Goal: Information Seeking & Learning: Compare options

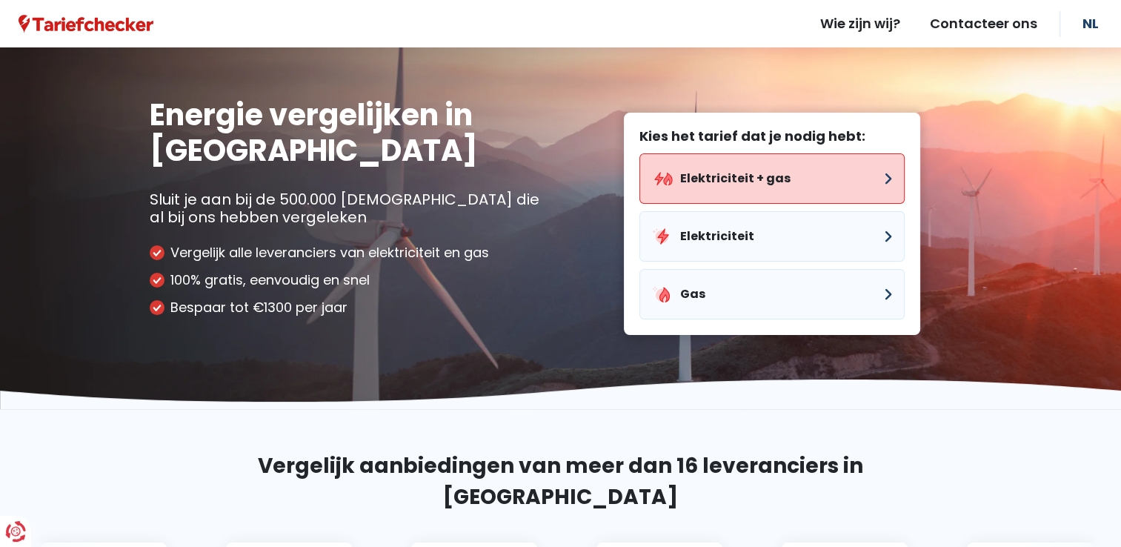
click at [773, 179] on button "Elektriciteit + gas" at bounding box center [771, 178] width 265 height 50
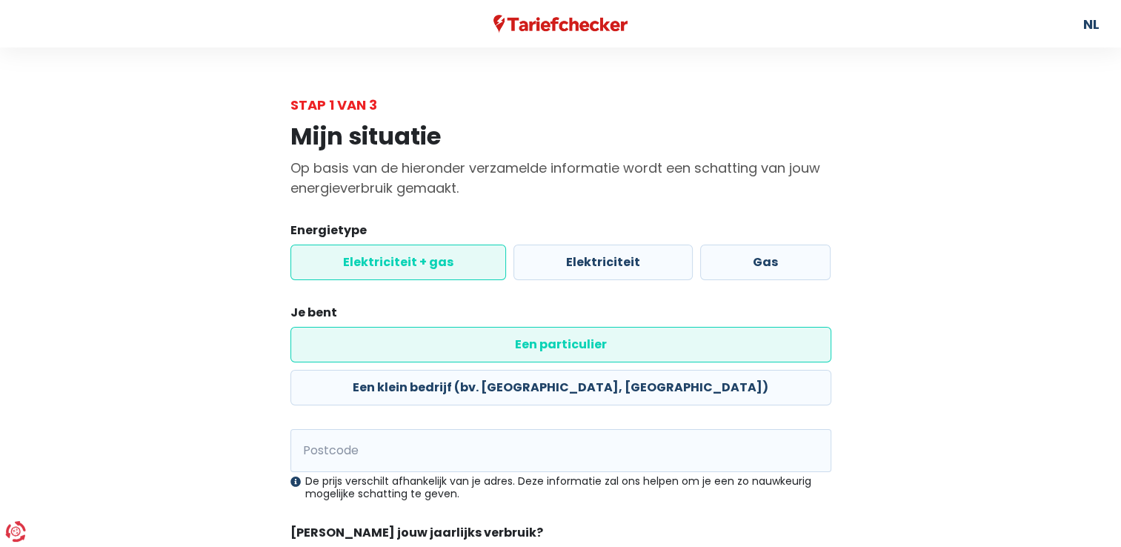
click at [427, 264] on label "Elektriciteit + gas" at bounding box center [398, 262] width 216 height 36
click at [427, 264] on input "Elektriciteit + gas" at bounding box center [398, 262] width 216 height 36
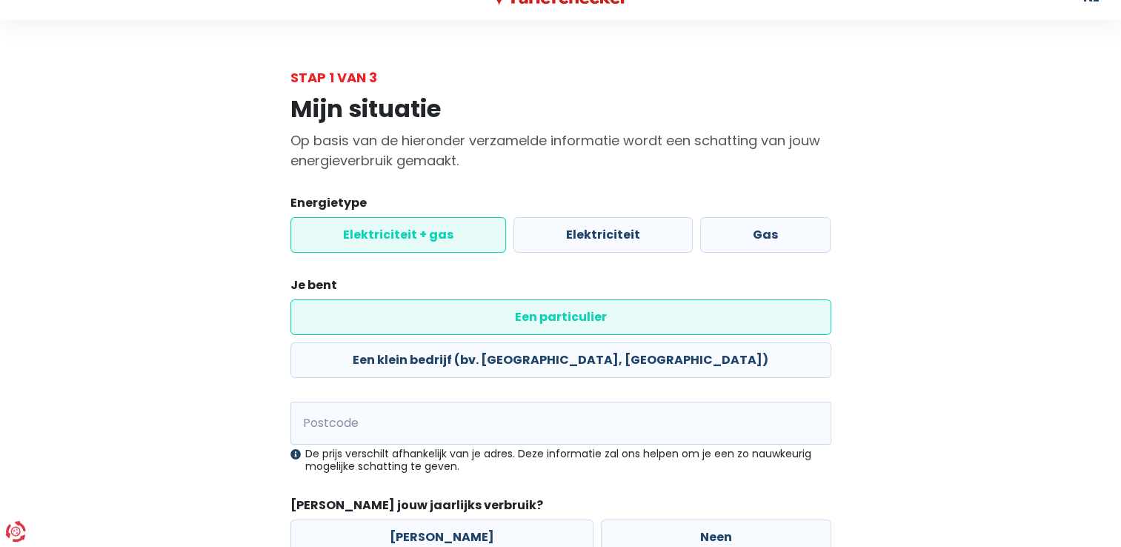
scroll to position [74, 0]
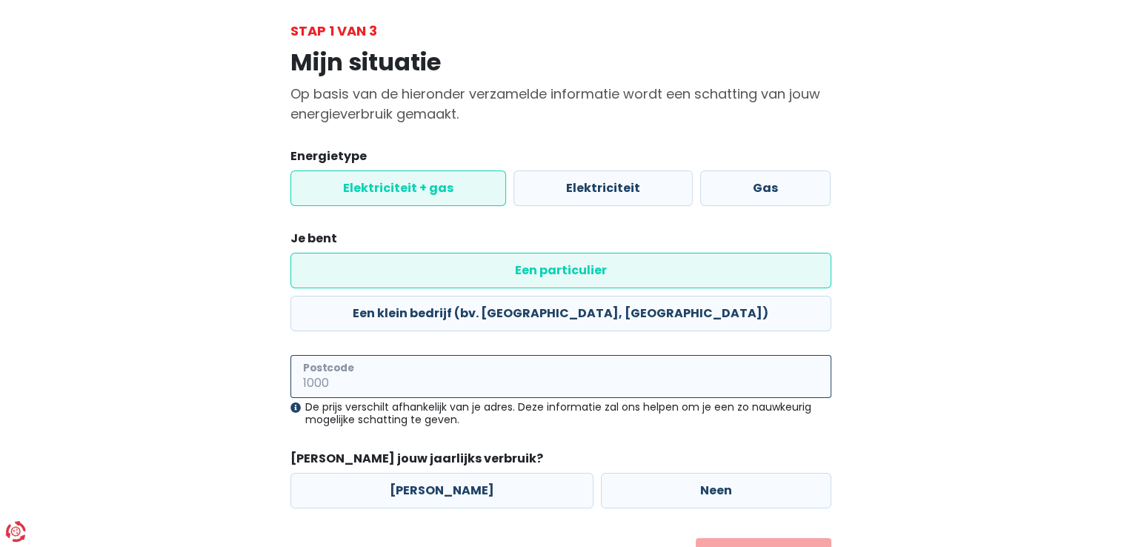
click at [409, 355] on input "Postcode" at bounding box center [560, 376] width 541 height 43
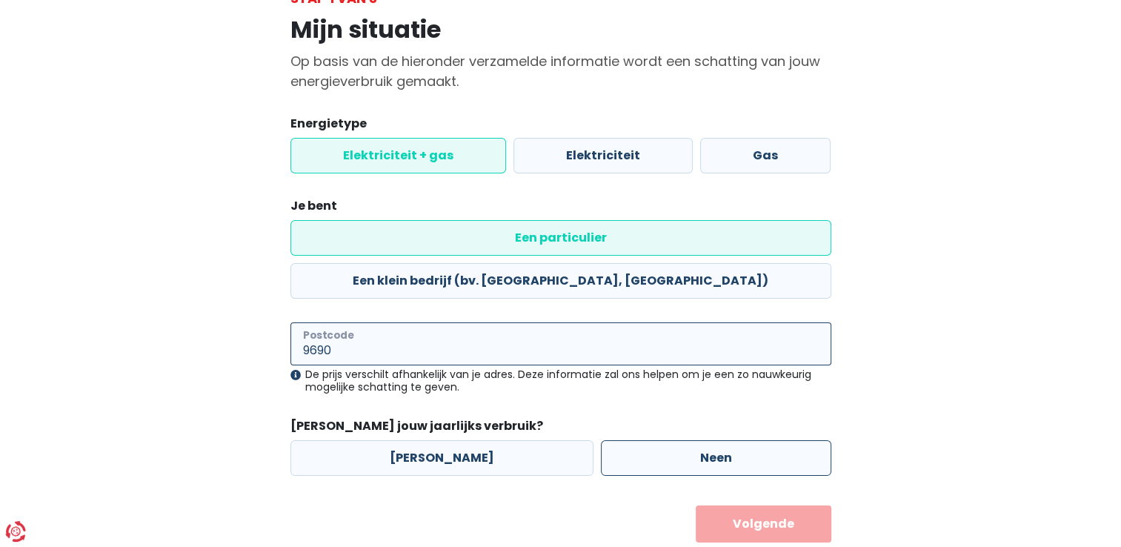
type input "9690"
click at [696, 440] on label "Neen" at bounding box center [716, 458] width 230 height 36
click at [696, 440] on input "Neen" at bounding box center [716, 458] width 230 height 36
radio input "true"
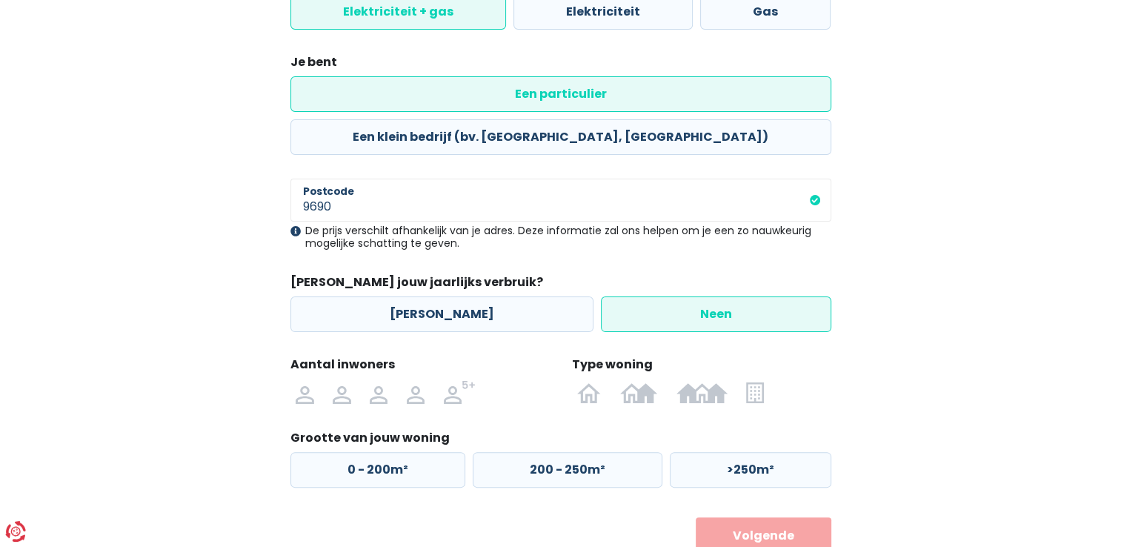
scroll to position [262, 0]
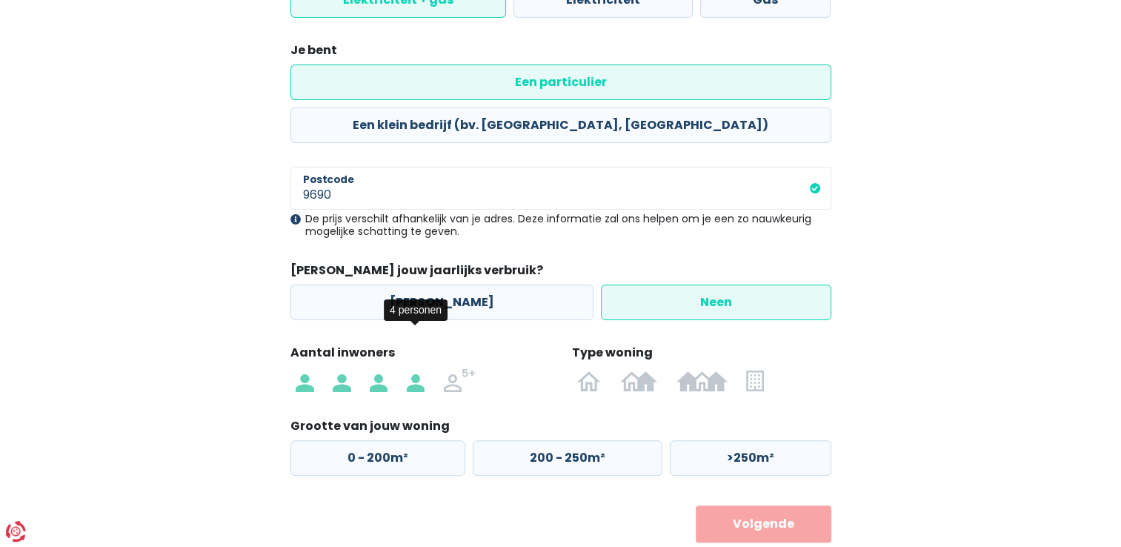
click at [404, 368] on label at bounding box center [415, 380] width 37 height 24
click at [404, 368] on input "radio" at bounding box center [415, 380] width 37 height 24
radio input "true"
click at [587, 368] on img at bounding box center [589, 380] width 24 height 24
click at [587, 368] on input "radio" at bounding box center [589, 380] width 43 height 24
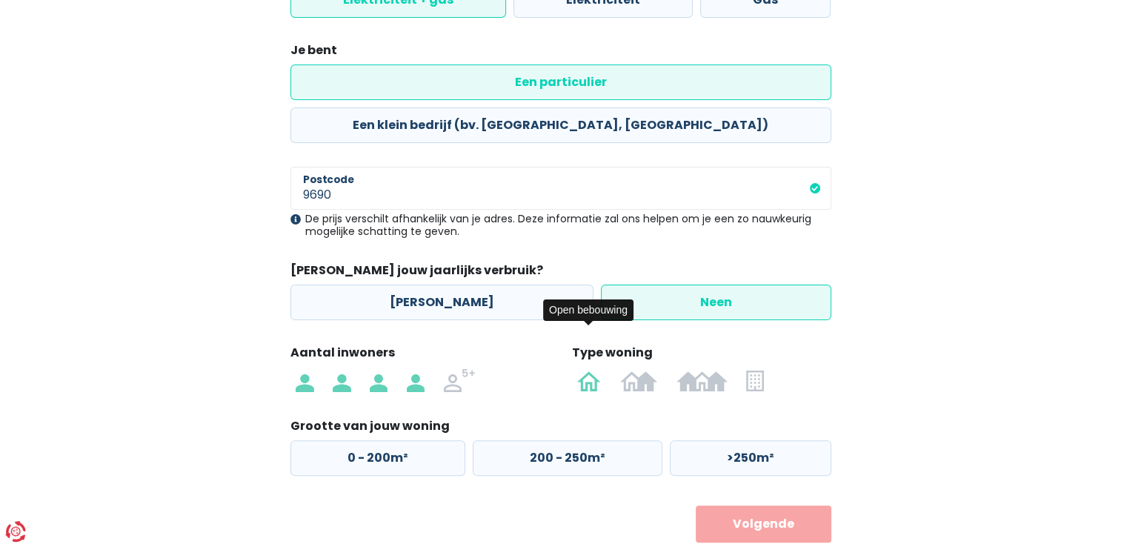
radio input "true"
click at [370, 440] on label "0 - 200m²" at bounding box center [377, 458] width 175 height 36
click at [370, 440] on input "0 - 200m²" at bounding box center [377, 458] width 175 height 36
radio input "true"
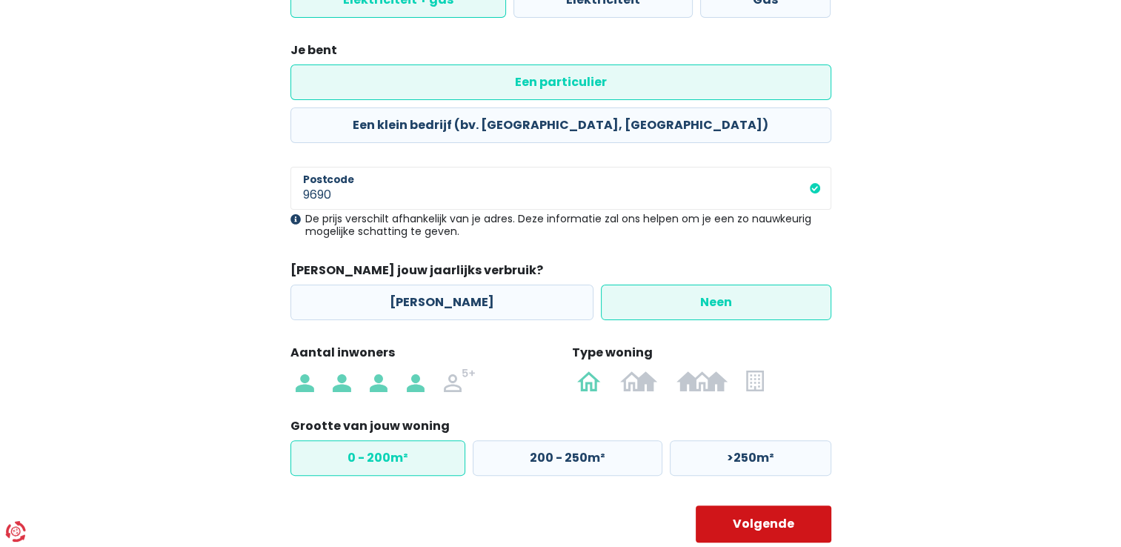
click at [794, 505] on button "Volgende" at bounding box center [764, 523] width 136 height 37
select select
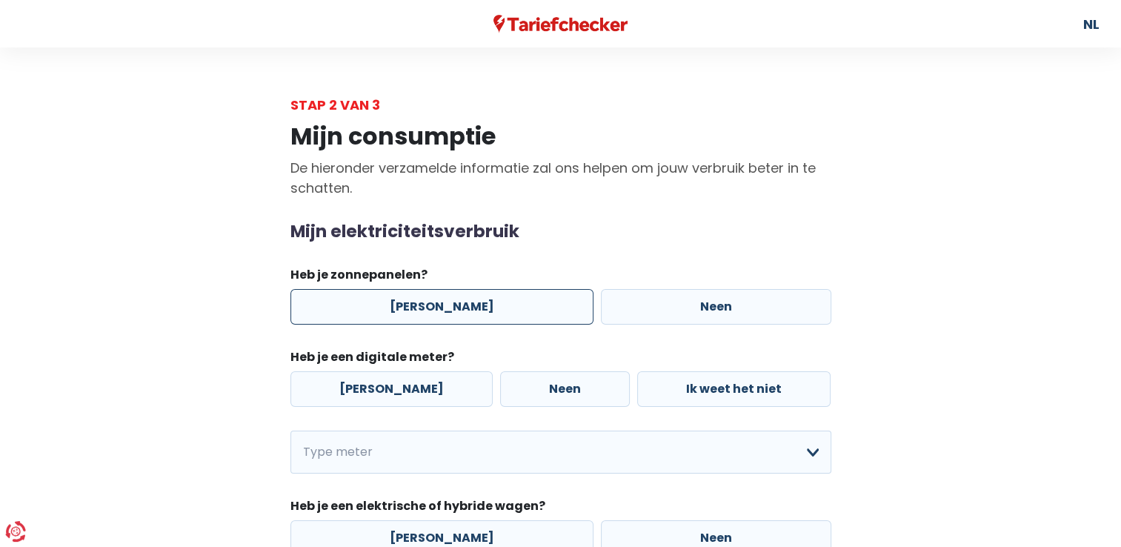
click at [439, 307] on label "[PERSON_NAME]" at bounding box center [441, 307] width 303 height 36
click at [439, 307] on input "[PERSON_NAME]" at bounding box center [441, 307] width 303 height 36
radio input "true"
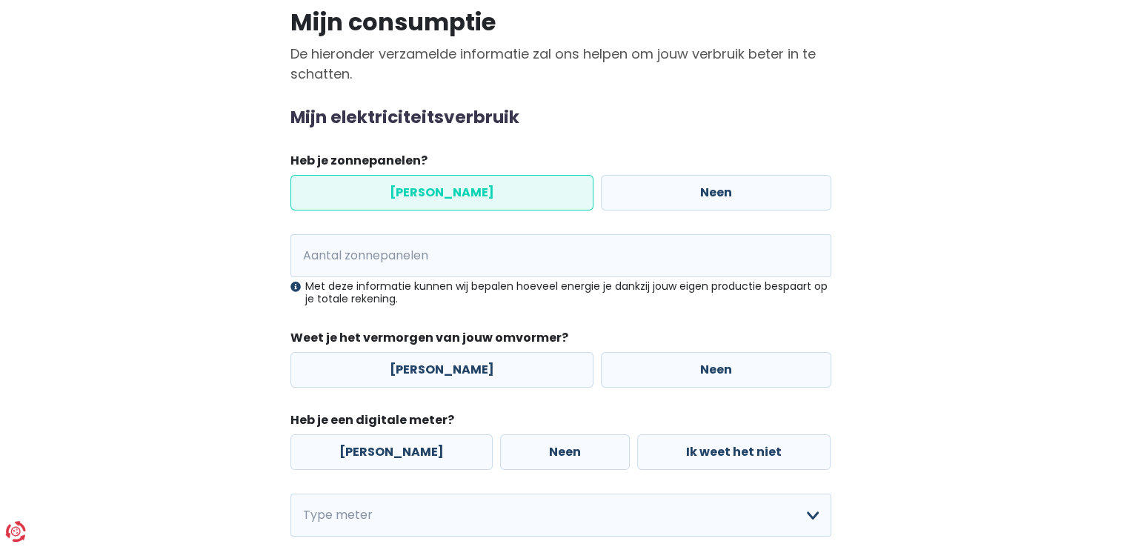
scroll to position [148, 0]
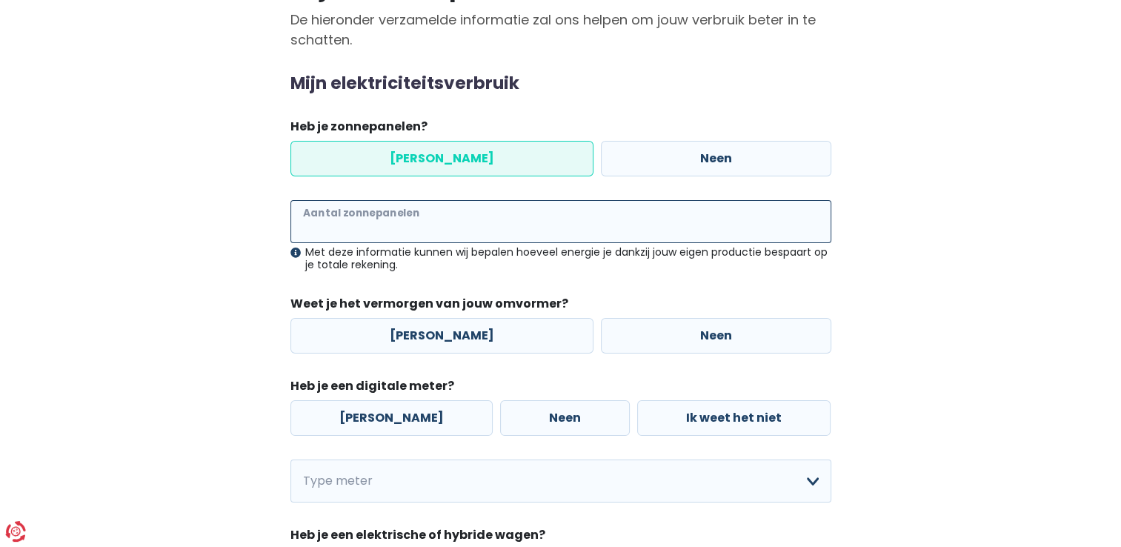
click at [366, 227] on input "Aantal zonnepanelen" at bounding box center [560, 221] width 541 height 43
type input "18"
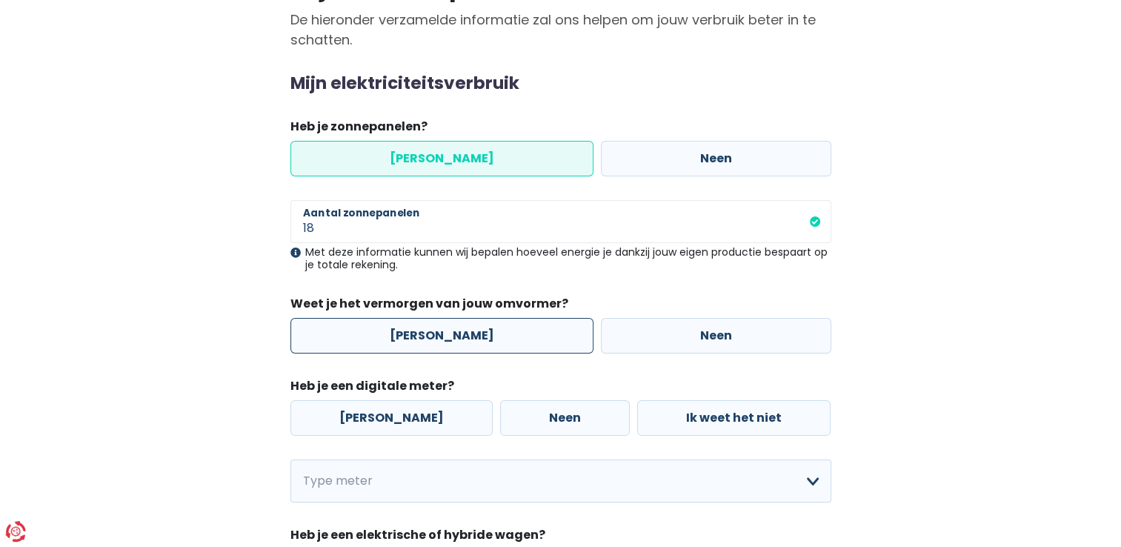
click at [419, 336] on label "[PERSON_NAME]" at bounding box center [441, 336] width 303 height 36
click at [419, 336] on input "[PERSON_NAME]" at bounding box center [441, 336] width 303 height 36
radio input "true"
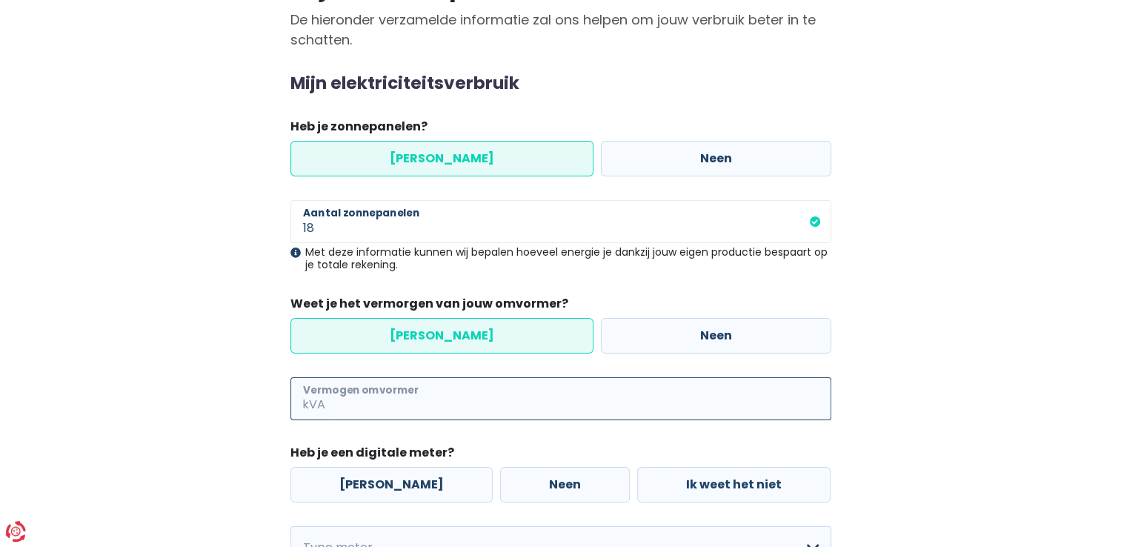
click at [406, 396] on input "Vermogen omvormer" at bounding box center [579, 398] width 503 height 43
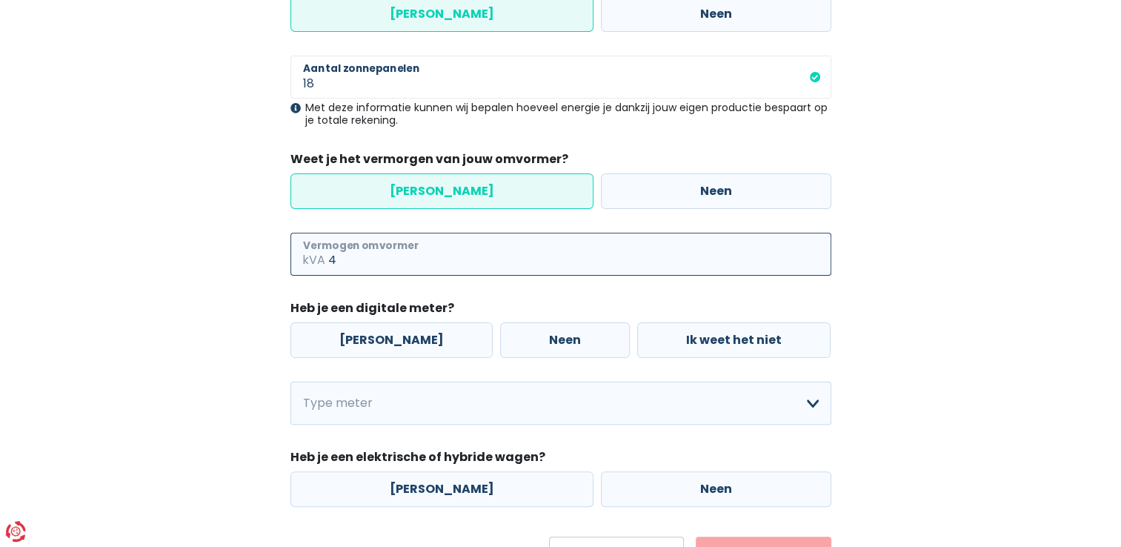
scroll to position [296, 0]
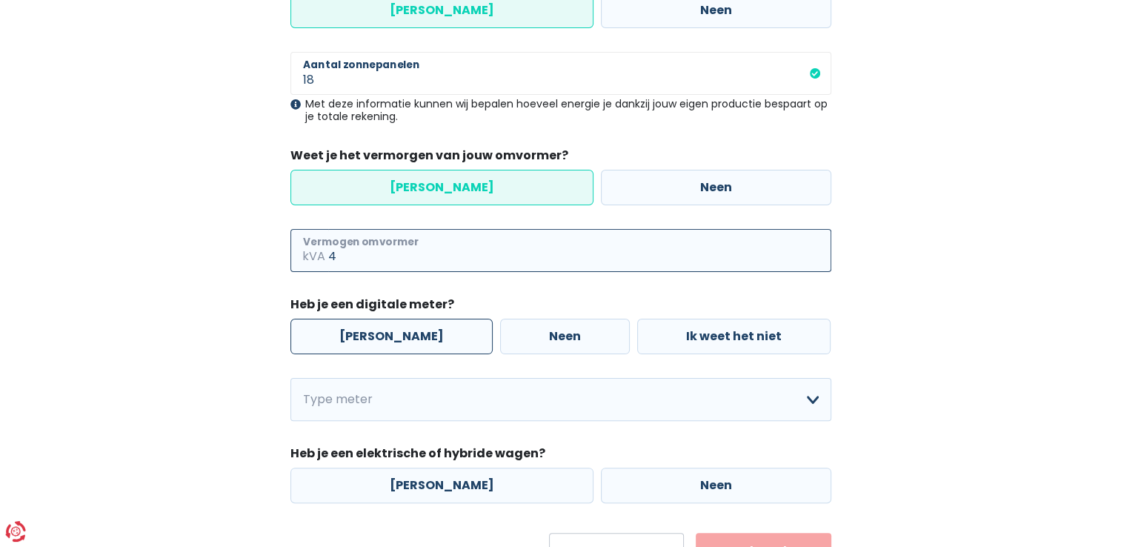
type input "4"
click at [362, 339] on label "[PERSON_NAME]" at bounding box center [391, 337] width 202 height 36
click at [362, 339] on input "[PERSON_NAME]" at bounding box center [391, 337] width 202 height 36
radio input "true"
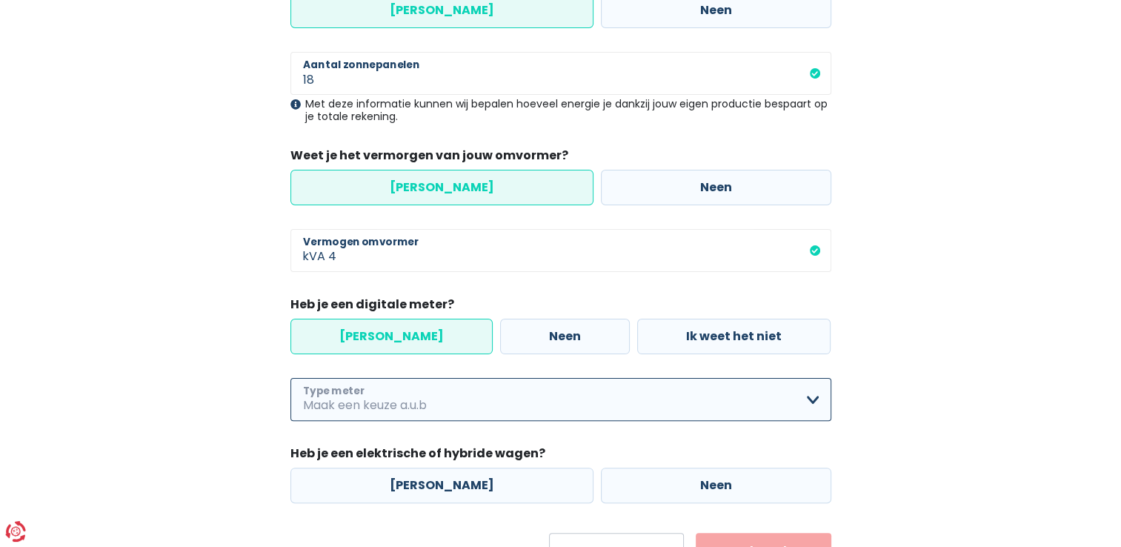
click at [397, 396] on select "Enkelvoudig Tweevoudig Enkelvoudig + uitsluitend nachttarief Tweevoudig + uitsl…" at bounding box center [560, 399] width 541 height 43
select select "day_single_rate"
click at [290, 378] on select "Enkelvoudig Tweevoudig Enkelvoudig + uitsluitend nachttarief Tweevoudig + uitsl…" at bounding box center [560, 399] width 541 height 43
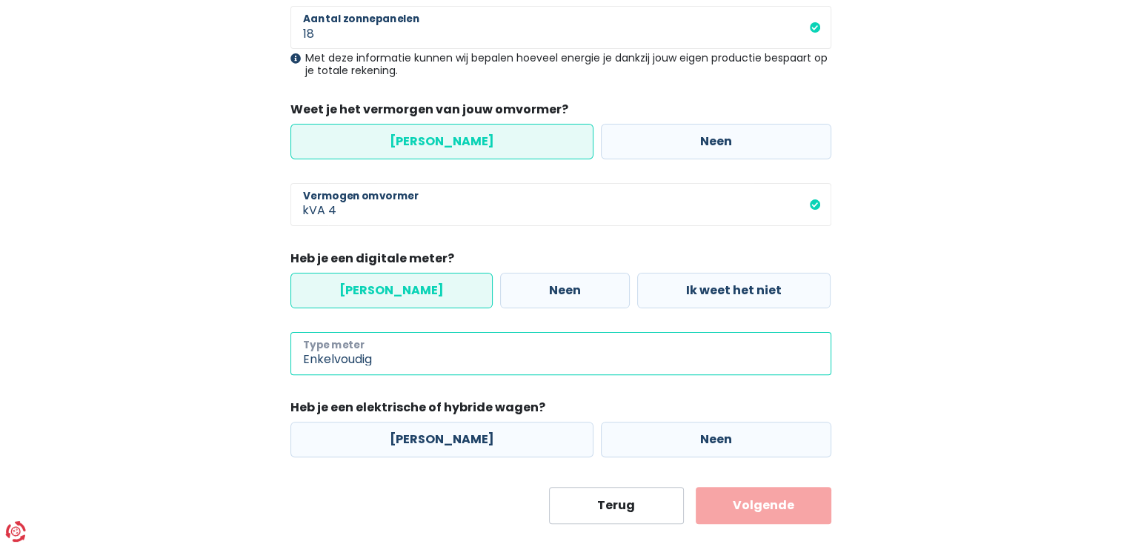
scroll to position [367, 0]
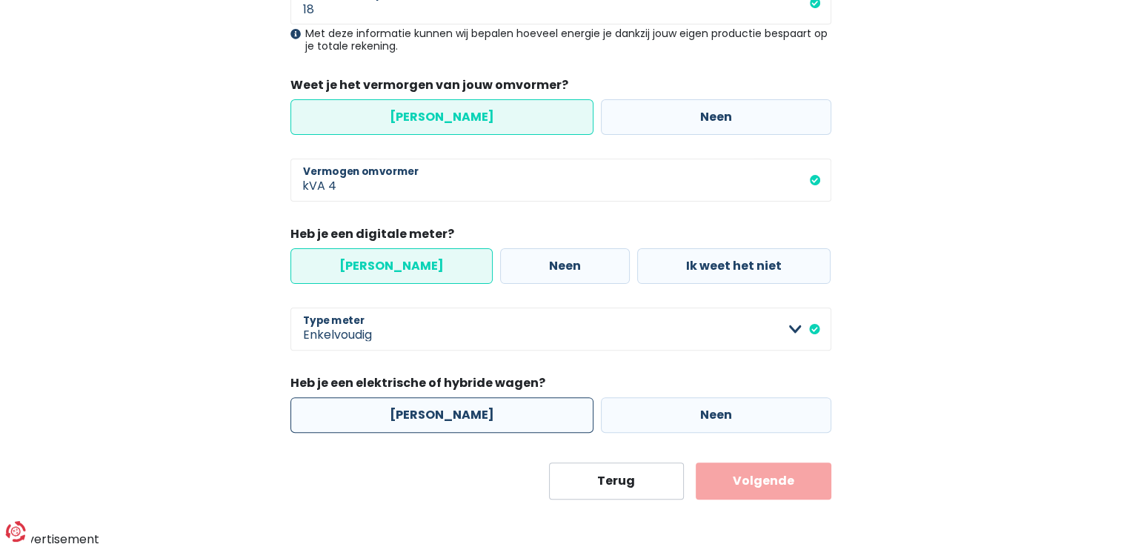
click at [443, 416] on label "[PERSON_NAME]" at bounding box center [441, 415] width 303 height 36
click at [443, 416] on input "[PERSON_NAME]" at bounding box center [441, 415] width 303 height 36
radio input "true"
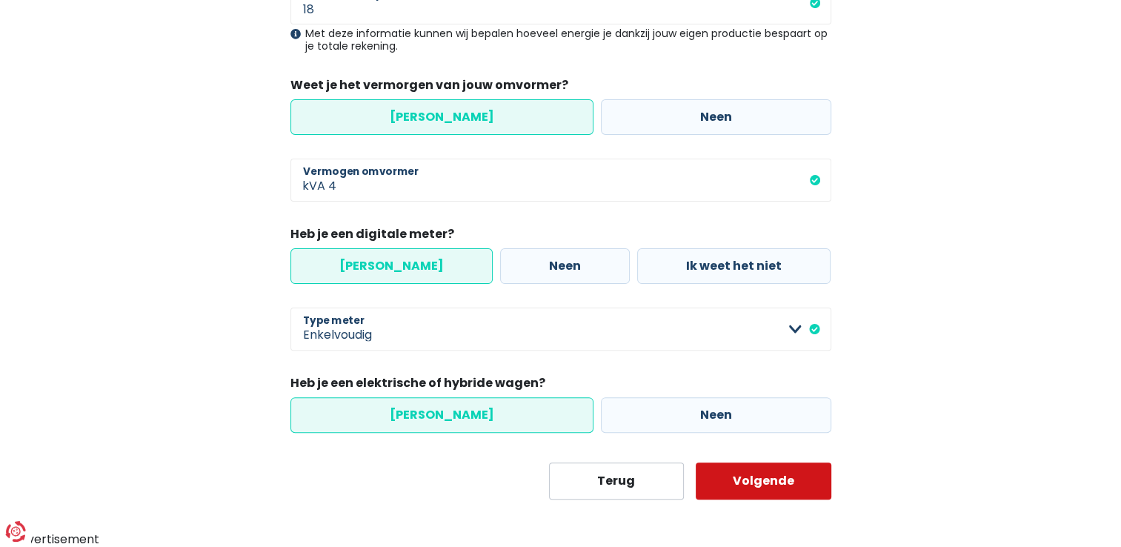
click at [787, 480] on button "Volgende" at bounding box center [764, 480] width 136 height 37
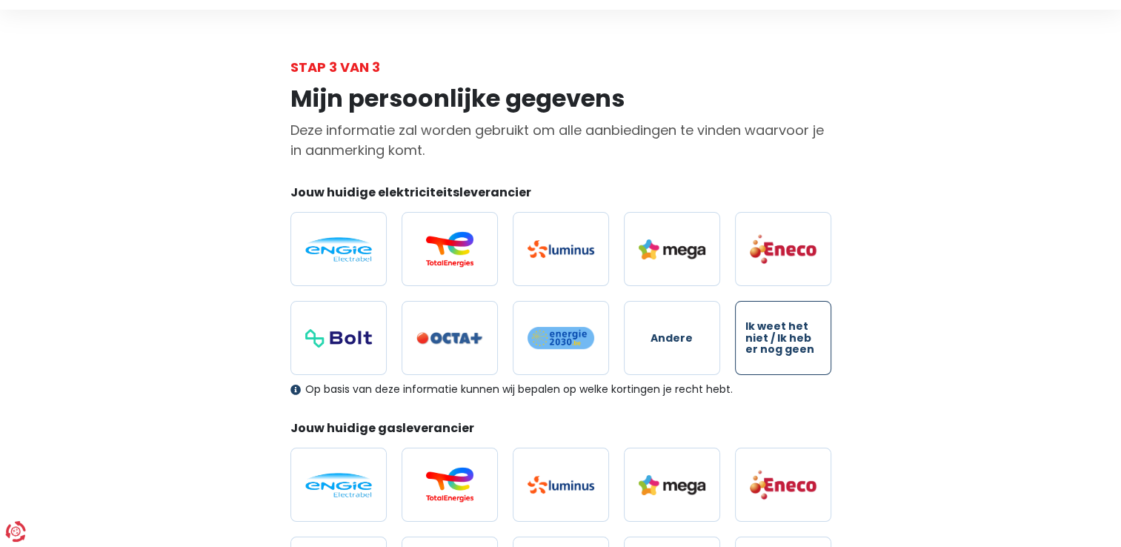
scroll to position [74, 0]
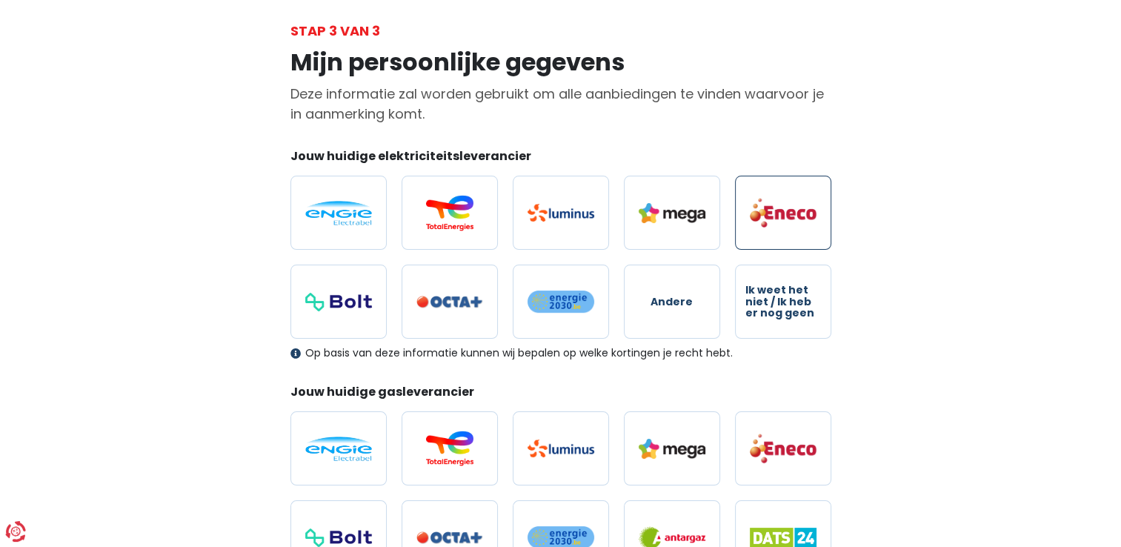
click at [807, 219] on img at bounding box center [783, 212] width 67 height 31
click at [807, 219] on input "radio" at bounding box center [783, 213] width 96 height 74
radio input "true"
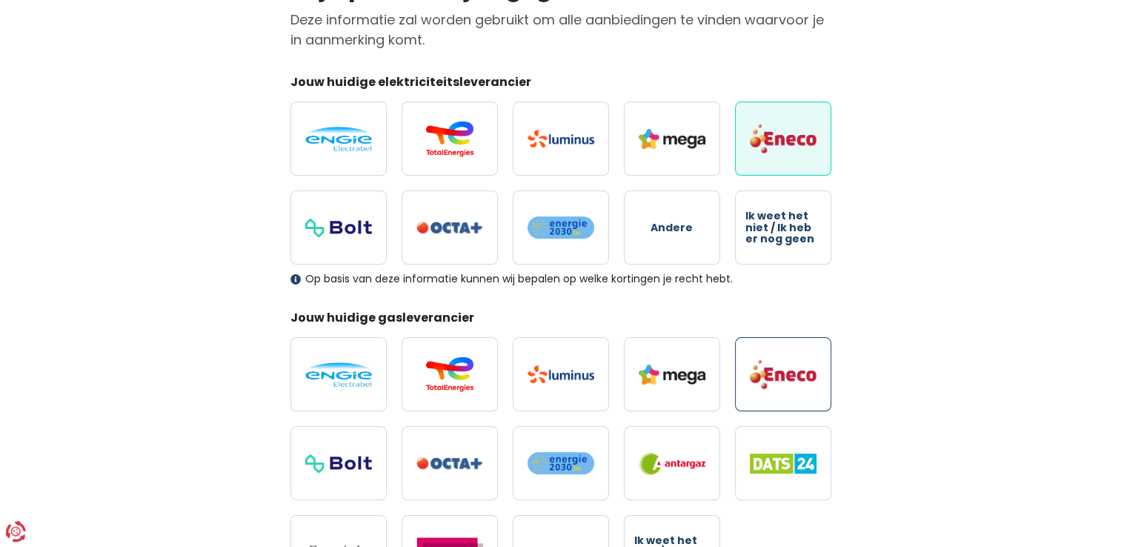
click at [759, 379] on img at bounding box center [783, 374] width 67 height 31
click at [759, 379] on input "radio" at bounding box center [783, 374] width 96 height 74
radio input "true"
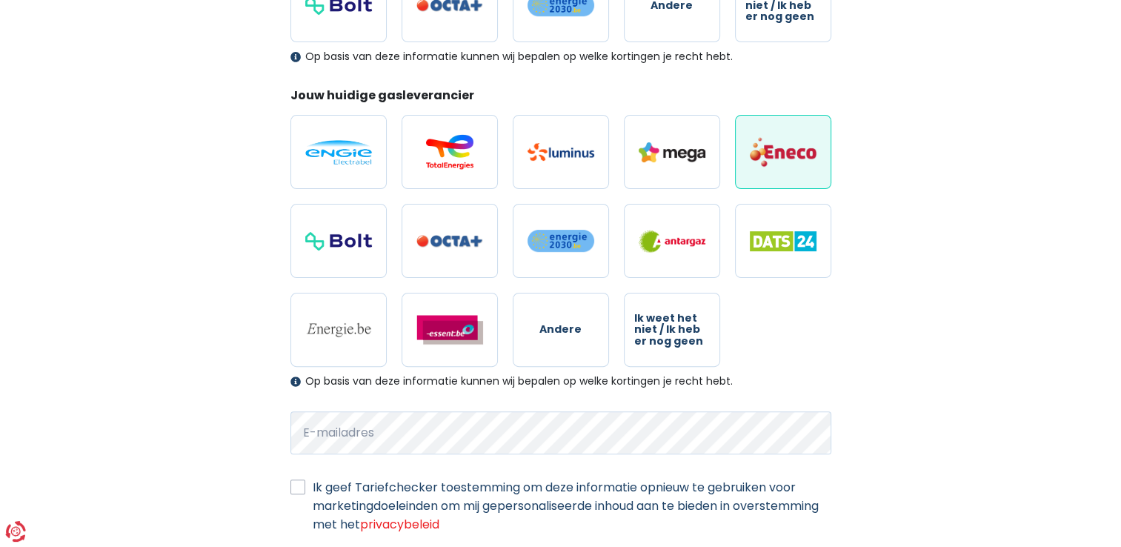
scroll to position [444, 0]
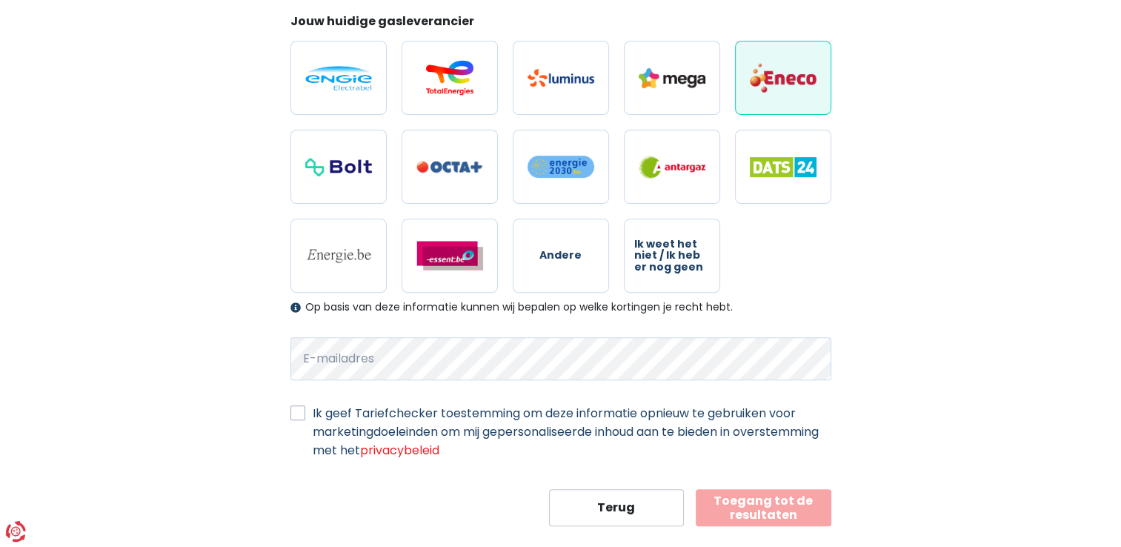
click at [313, 413] on label "Ik geef Tariefchecker toestemming om deze informatie opnieuw te gebruiken voor …" at bounding box center [572, 432] width 519 height 56
click at [295, 413] on input "Ik geef Tariefchecker toestemming om deze informatie opnieuw te gebruiken voor …" at bounding box center [297, 411] width 15 height 15
checkbox input "true"
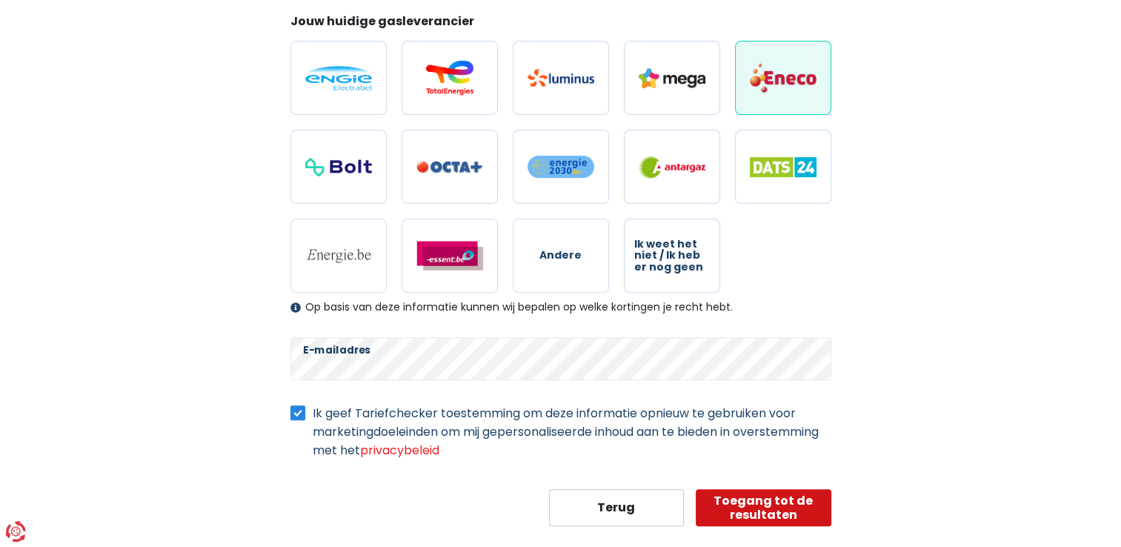
click at [730, 508] on button "Toegang tot de resultaten" at bounding box center [764, 507] width 136 height 37
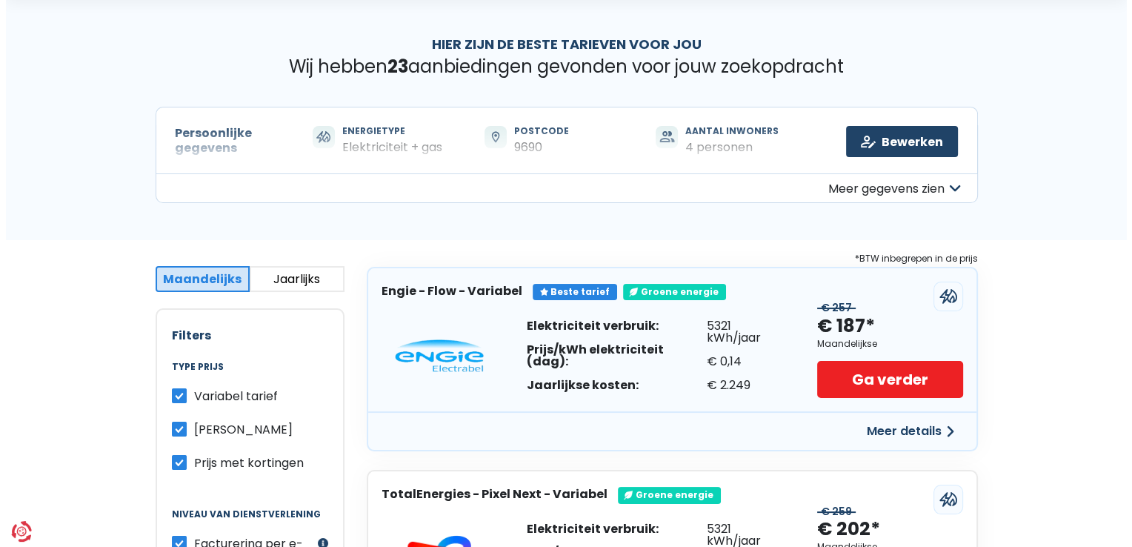
scroll to position [74, 0]
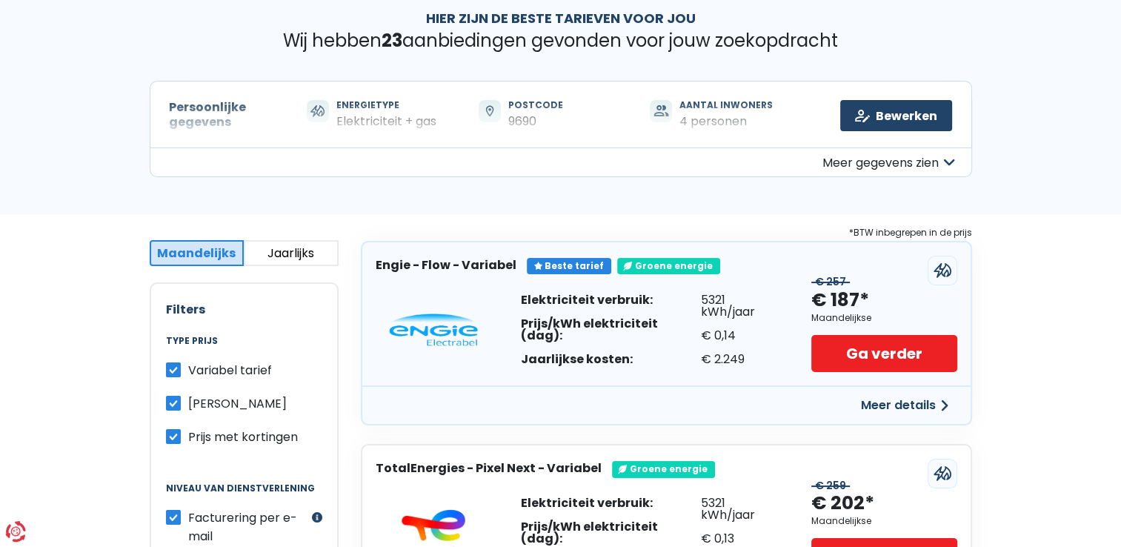
click at [910, 406] on button "Meer details" at bounding box center [904, 405] width 105 height 27
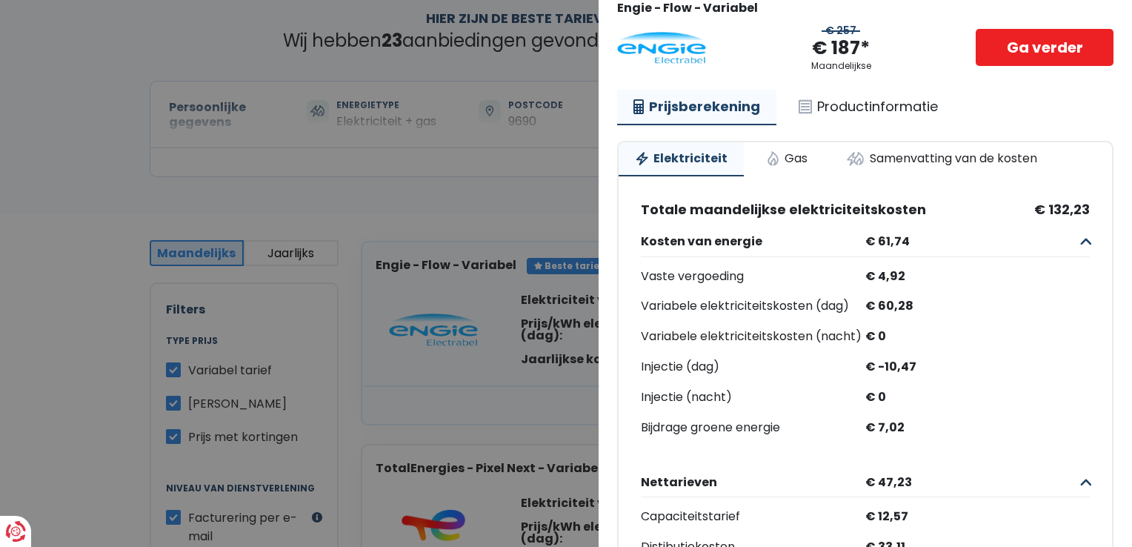
scroll to position [14, 0]
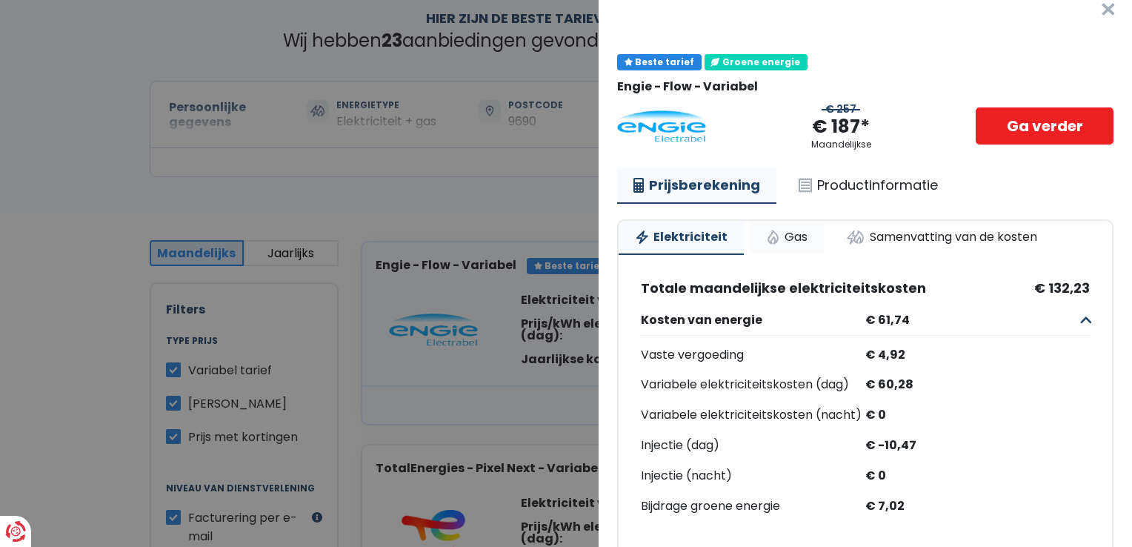
click at [785, 238] on link "Gas" at bounding box center [787, 237] width 74 height 33
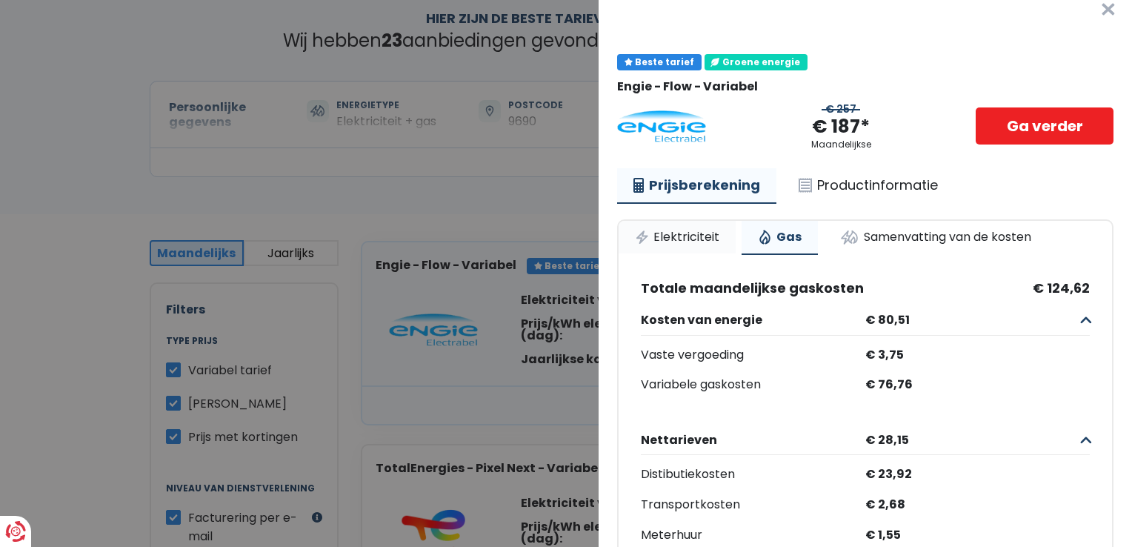
click at [682, 235] on link "Elektriciteit" at bounding box center [677, 237] width 117 height 33
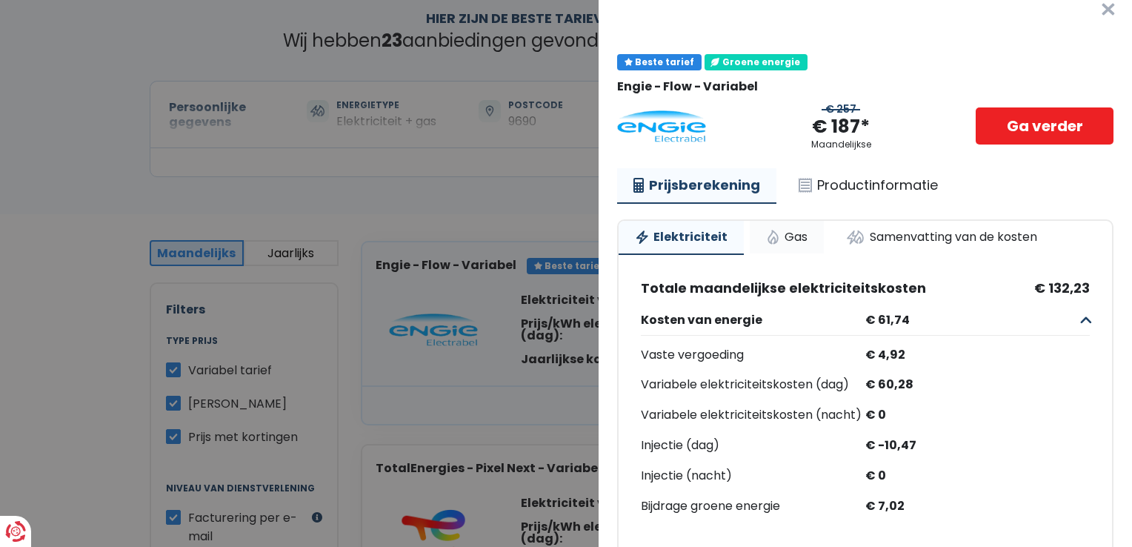
click at [789, 243] on link "Gas" at bounding box center [787, 237] width 74 height 33
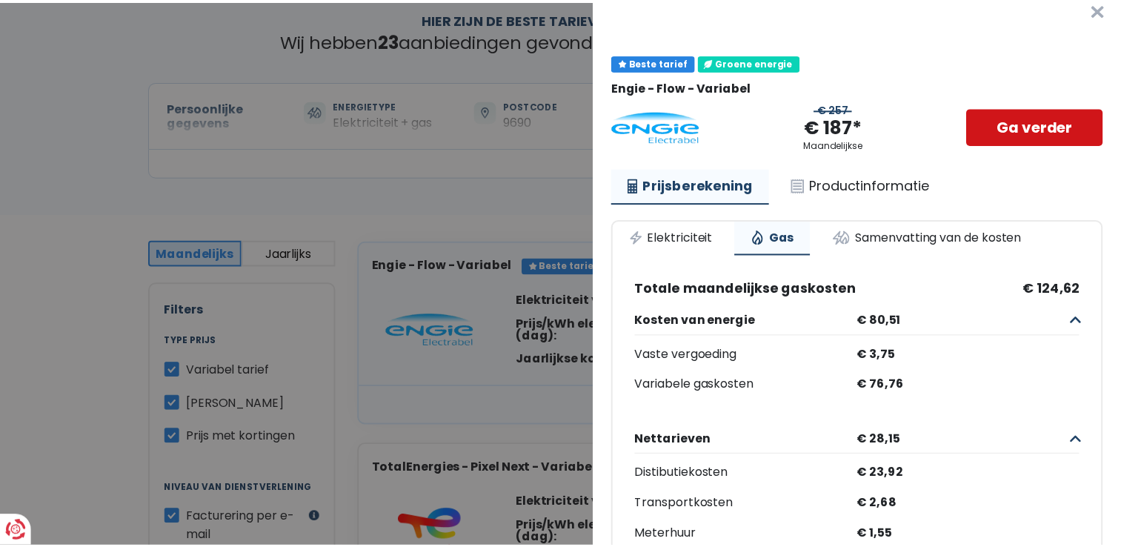
scroll to position [0, 0]
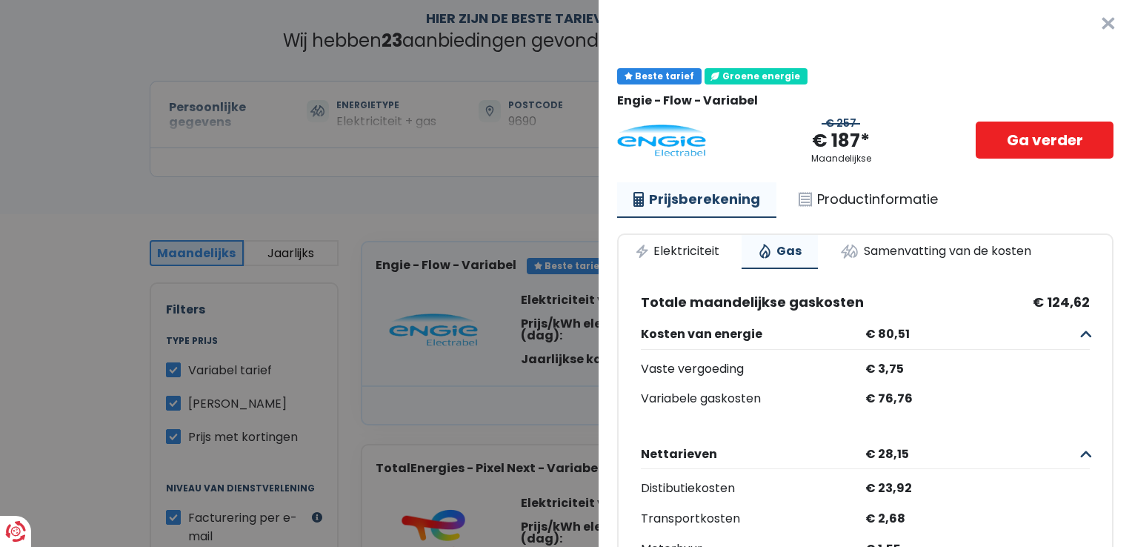
click at [1084, 20] on button "×" at bounding box center [1107, 23] width 47 height 47
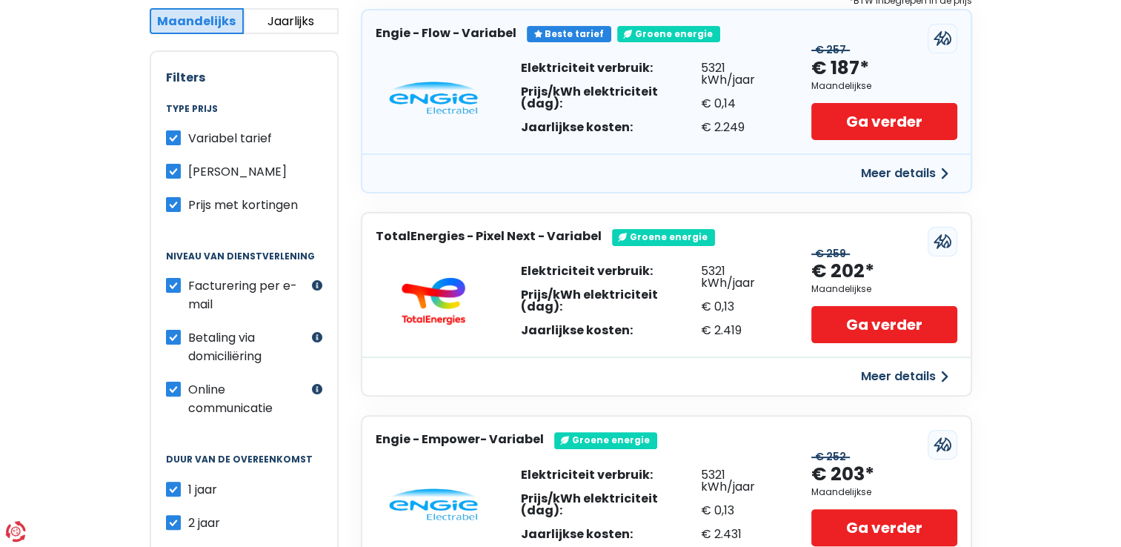
scroll to position [148, 0]
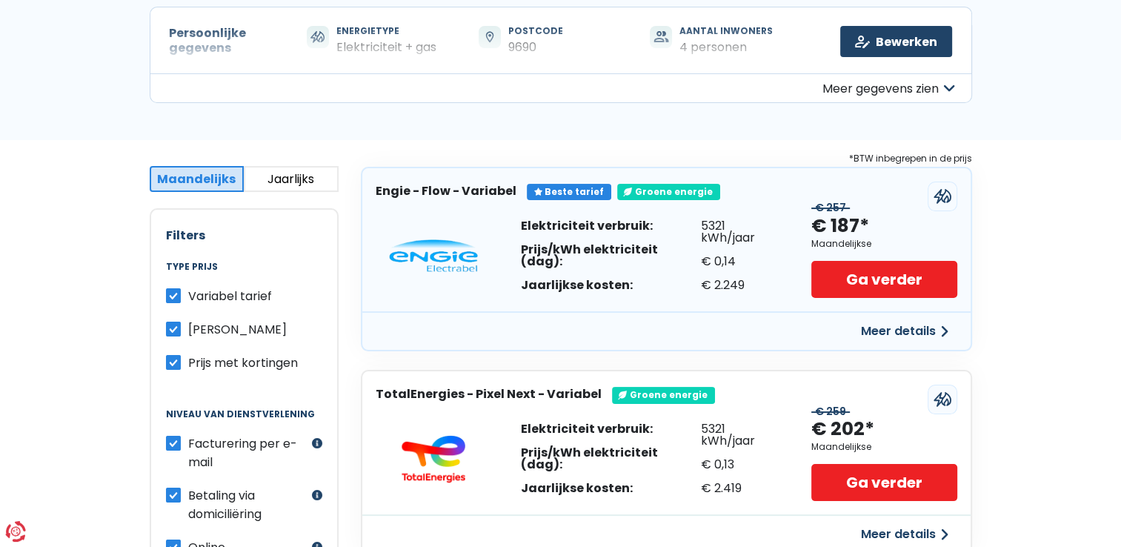
click at [273, 181] on button "Jaarlijks" at bounding box center [291, 179] width 95 height 26
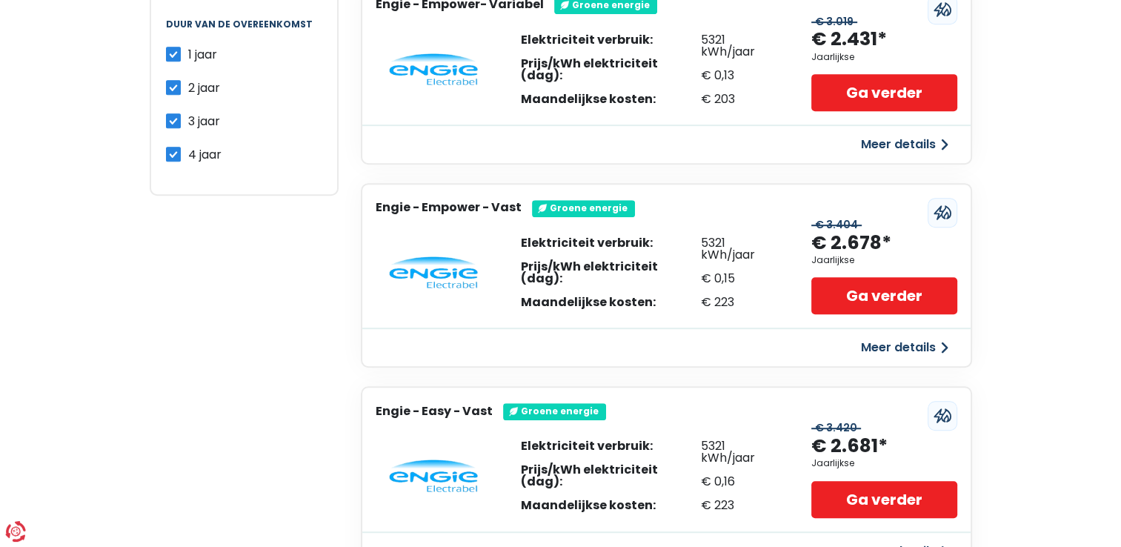
scroll to position [1037, 0]
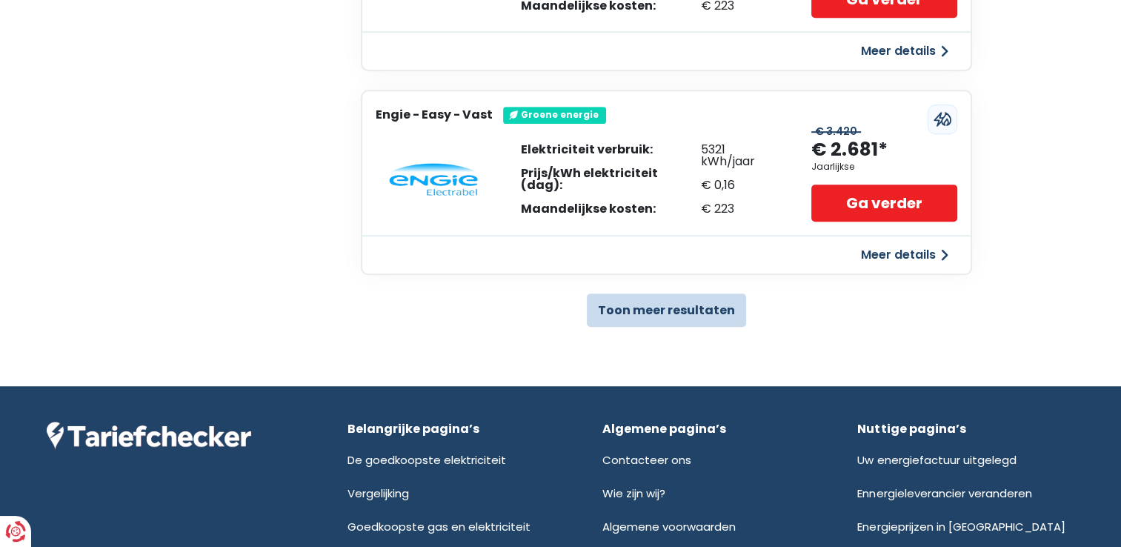
click at [695, 307] on button "Toon meer resultaten" at bounding box center [666, 309] width 159 height 33
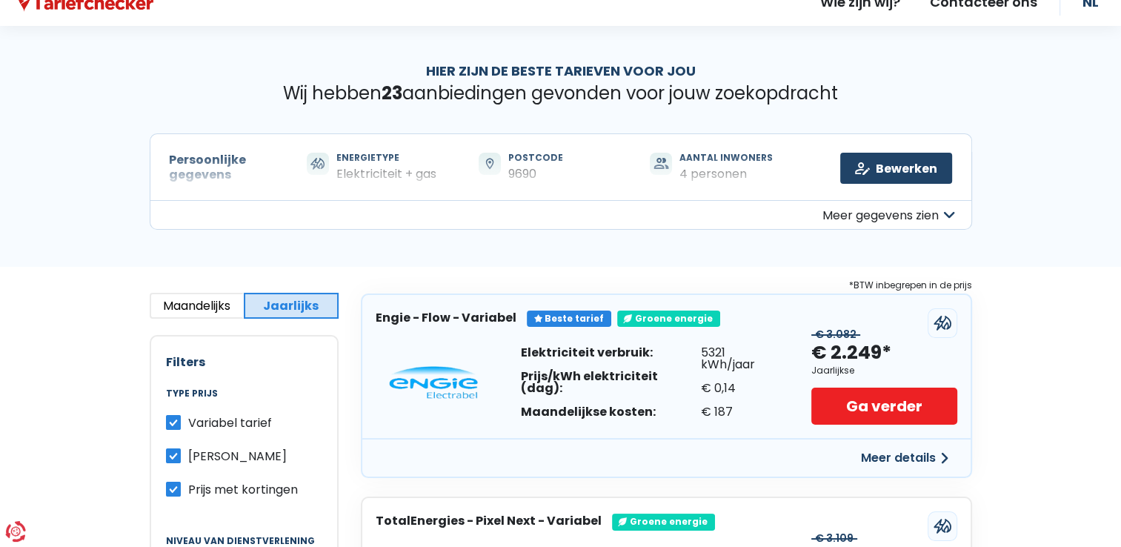
scroll to position [0, 0]
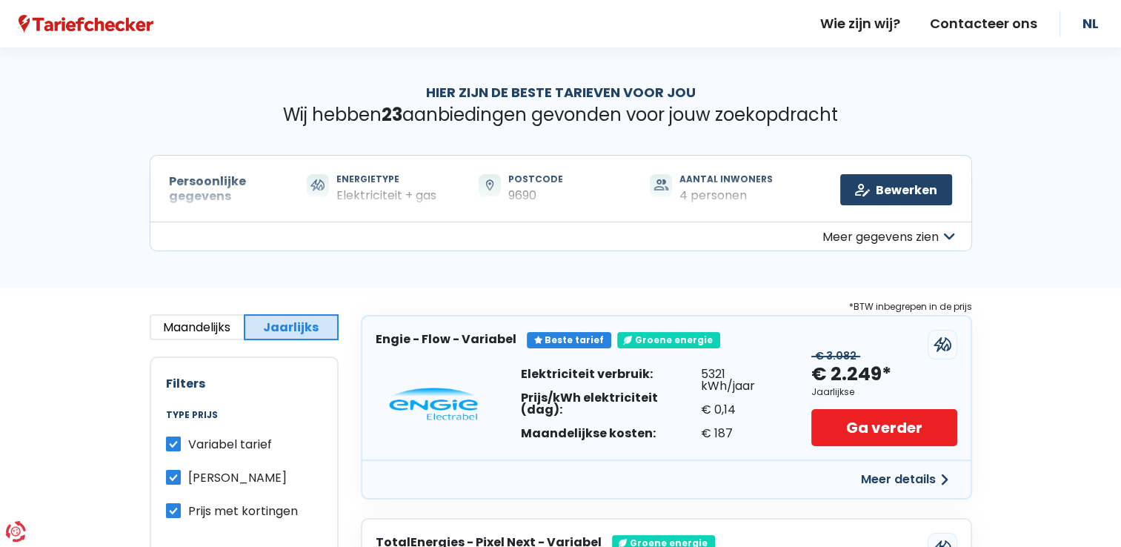
click at [870, 233] on button "Meer gegevens zien" at bounding box center [561, 236] width 822 height 30
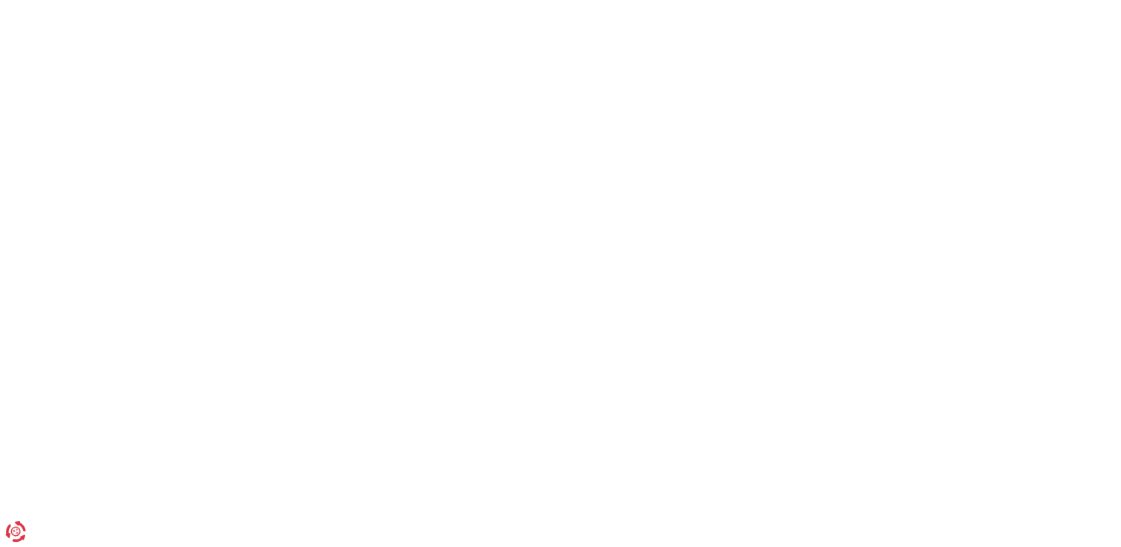
scroll to position [444, 0]
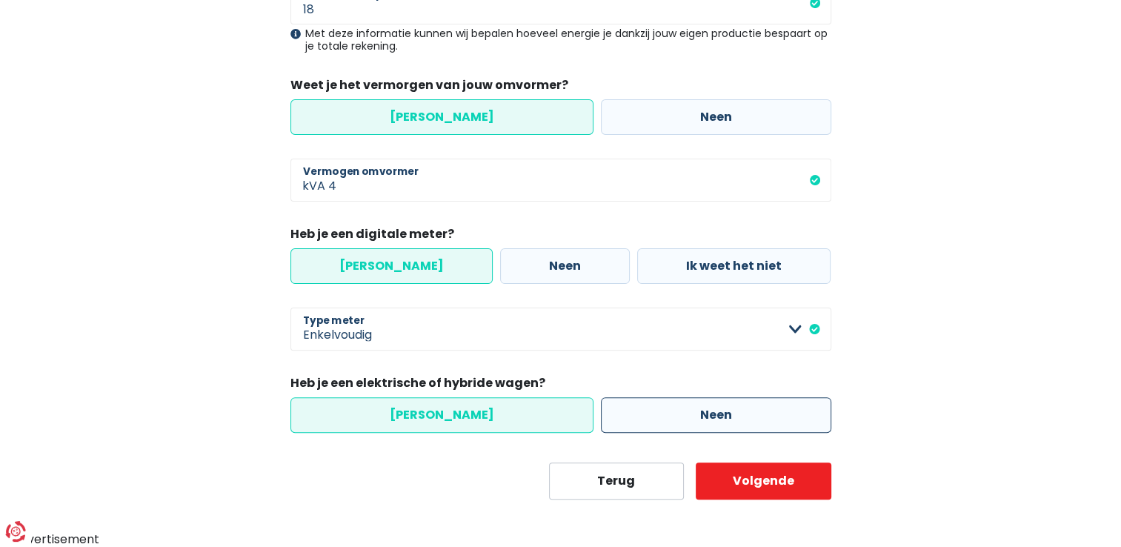
click at [722, 414] on label "Neen" at bounding box center [716, 415] width 230 height 36
click at [722, 414] on input "Neen" at bounding box center [716, 415] width 230 height 36
radio input "true"
radio input "false"
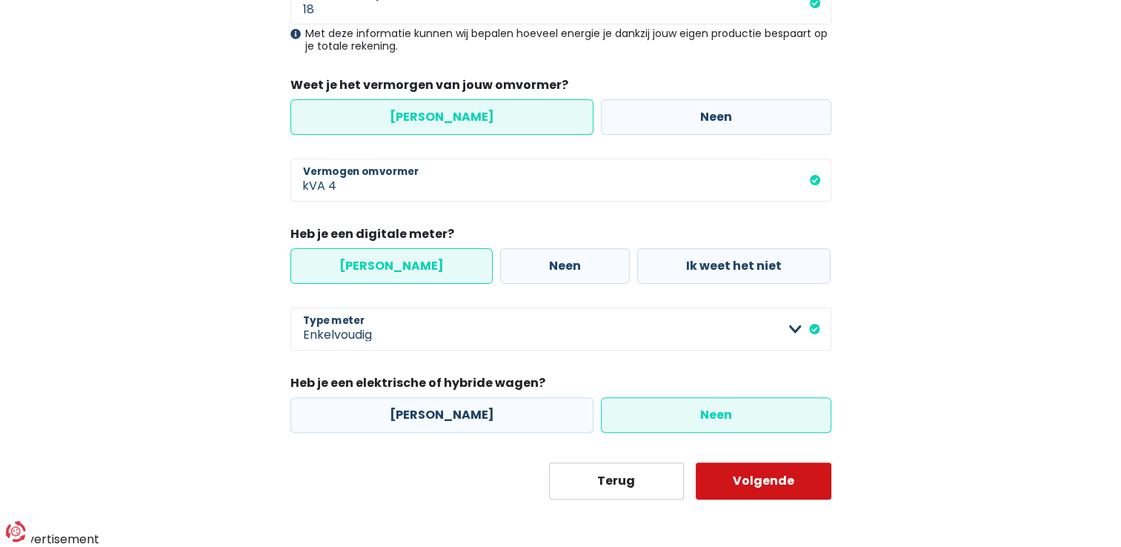
click at [790, 477] on button "Volgende" at bounding box center [764, 480] width 136 height 37
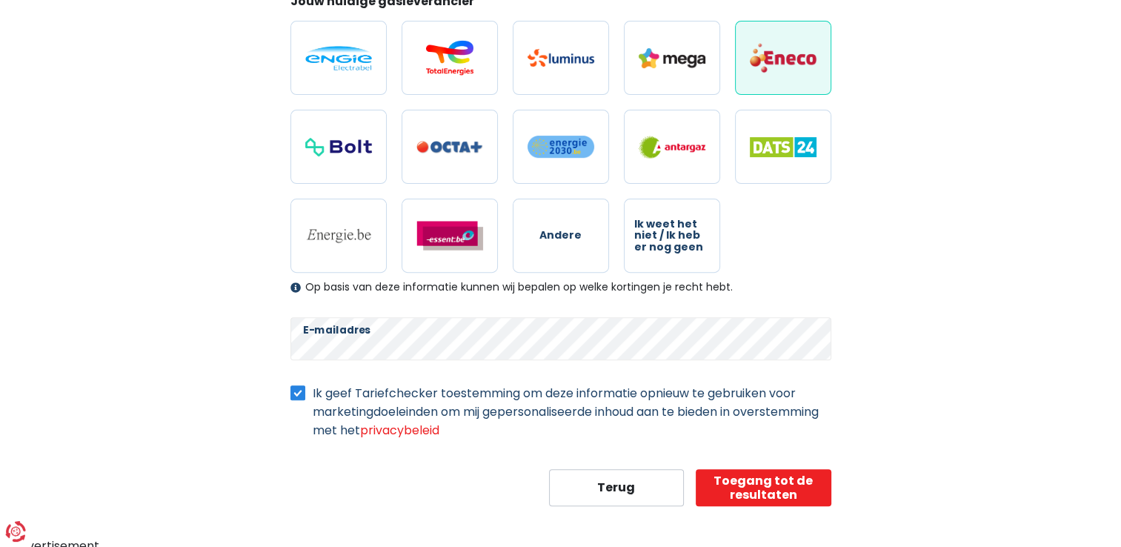
scroll to position [469, 0]
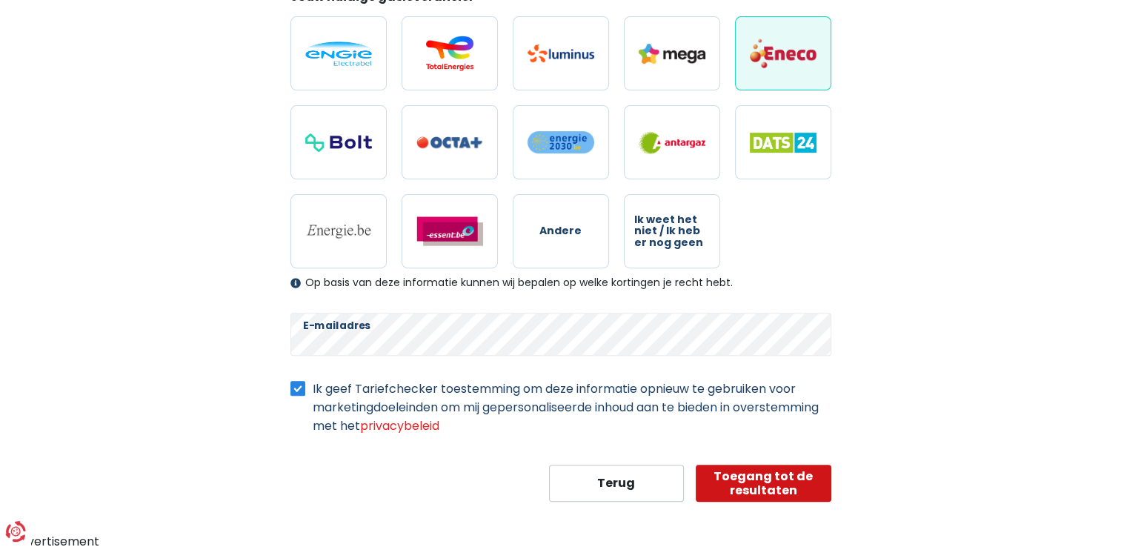
click at [761, 488] on button "Toegang tot de resultaten" at bounding box center [764, 482] width 136 height 37
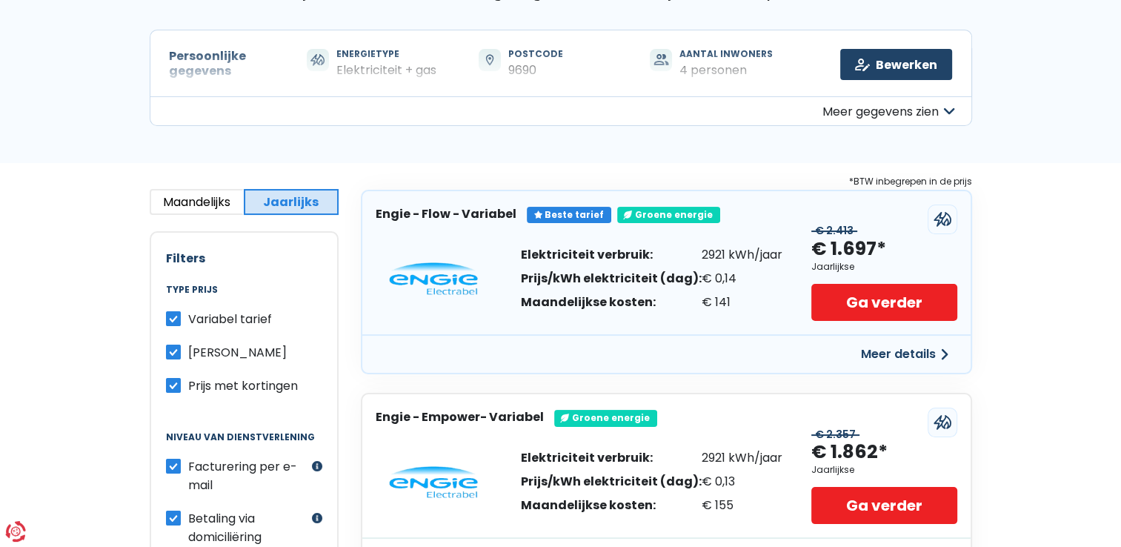
scroll to position [148, 0]
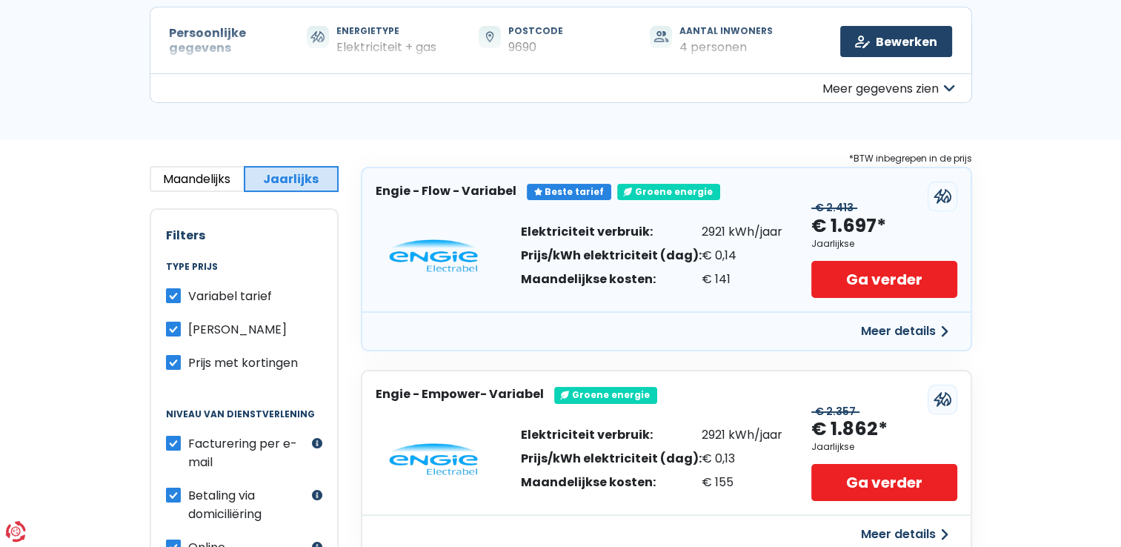
click at [216, 178] on button "Maandelijks" at bounding box center [197, 179] width 95 height 26
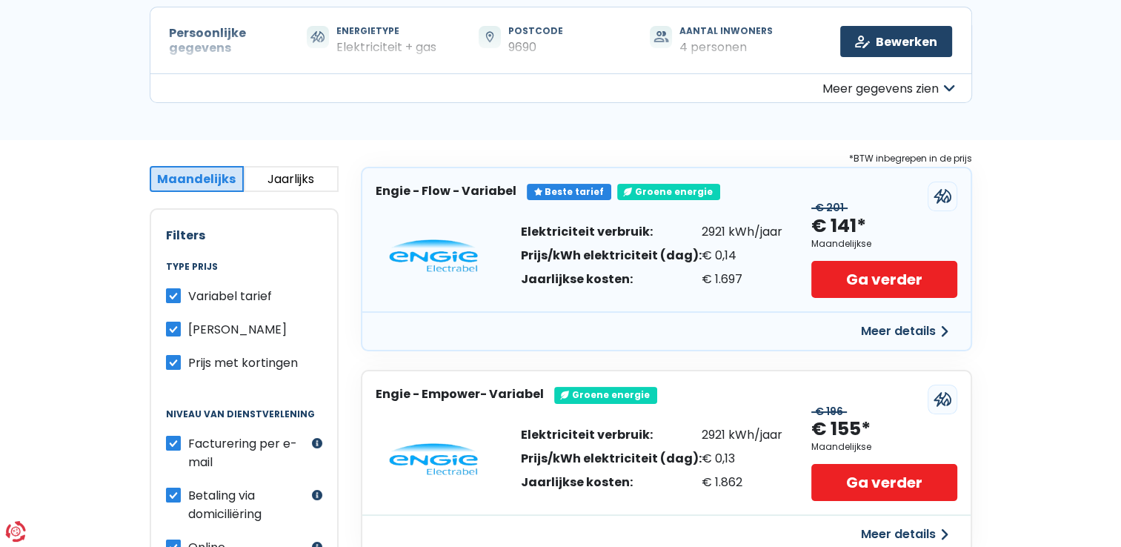
click at [907, 331] on button "Meer details" at bounding box center [904, 331] width 105 height 27
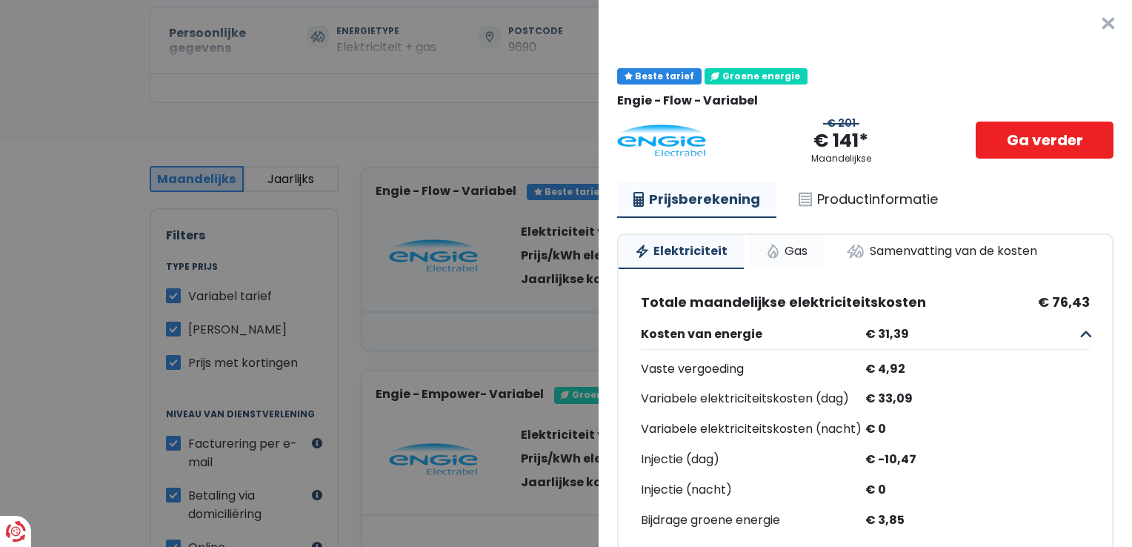
click at [783, 244] on link "Gas" at bounding box center [787, 251] width 74 height 33
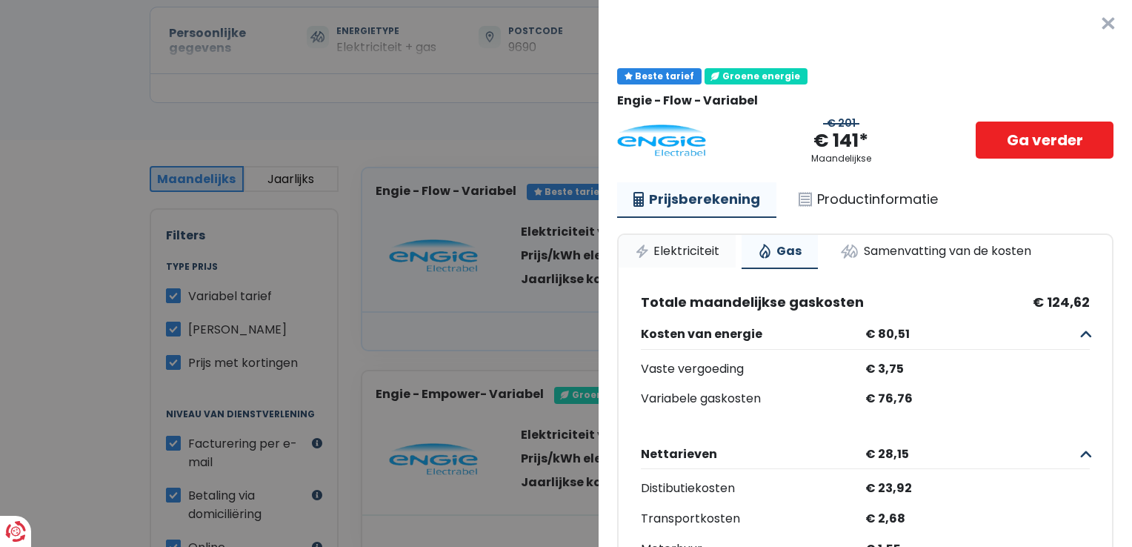
click at [668, 251] on link "Elektriciteit" at bounding box center [677, 251] width 117 height 33
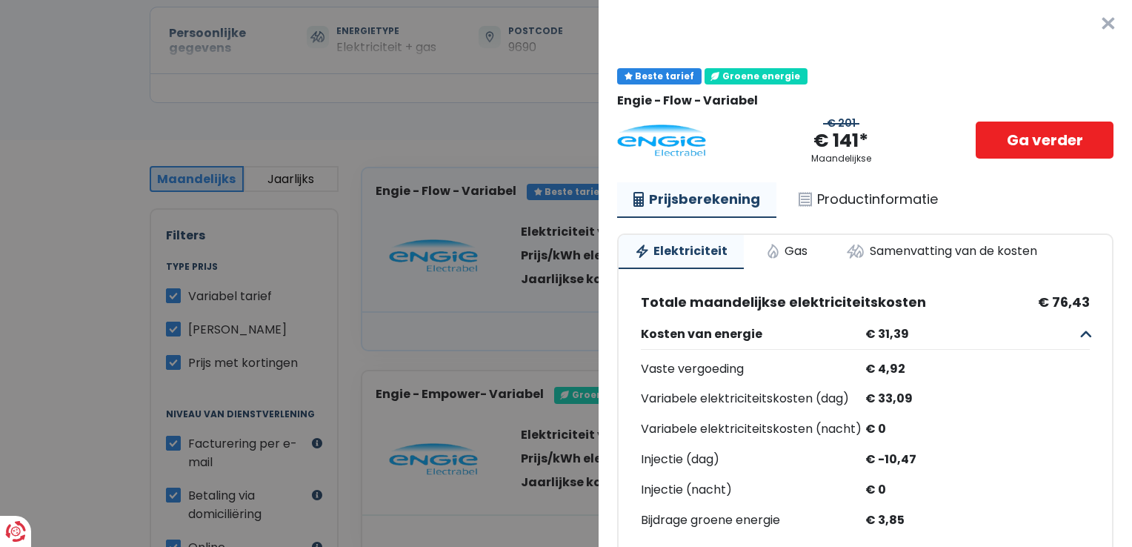
click at [1084, 25] on button "×" at bounding box center [1107, 23] width 47 height 47
